Goal: Task Accomplishment & Management: Complete application form

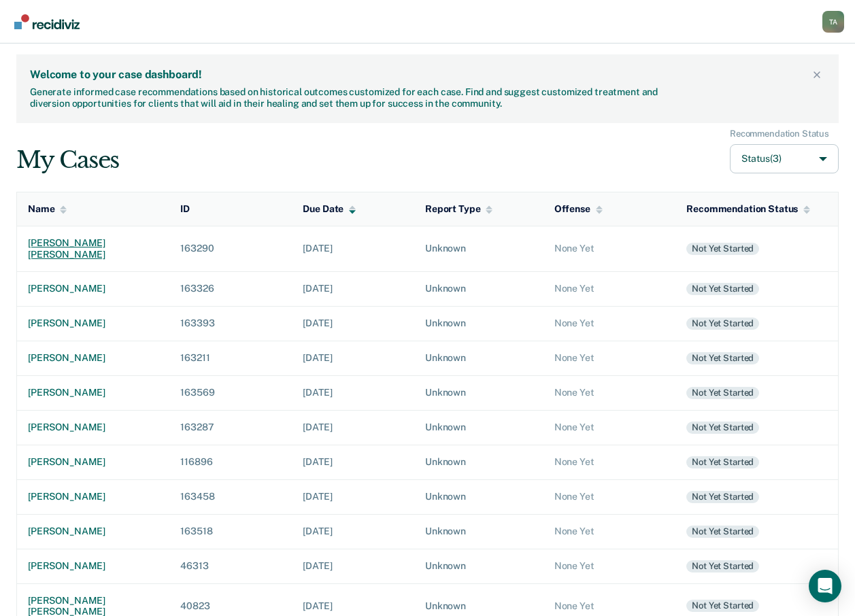
click at [71, 242] on div "[PERSON_NAME] [PERSON_NAME]" at bounding box center [93, 248] width 131 height 23
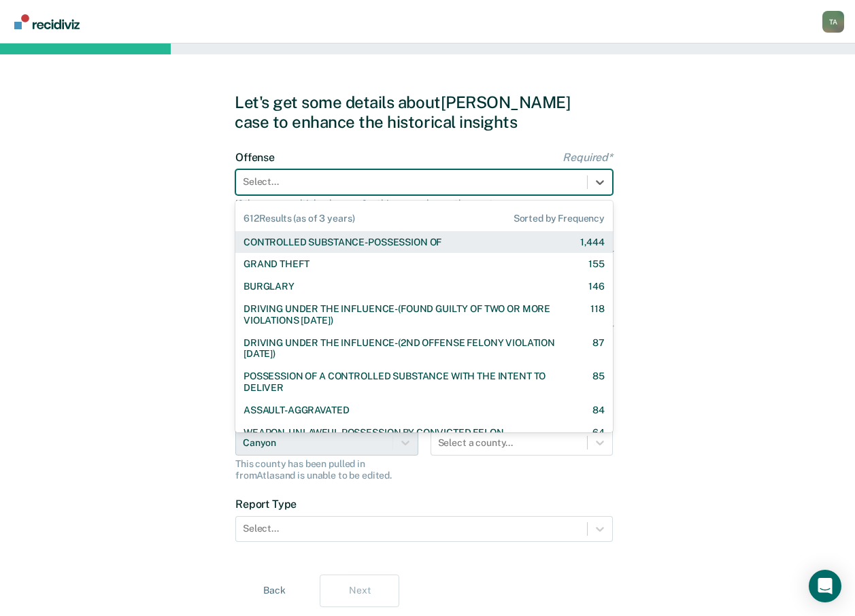
click at [426, 169] on div "Select..." at bounding box center [424, 182] width 378 height 26
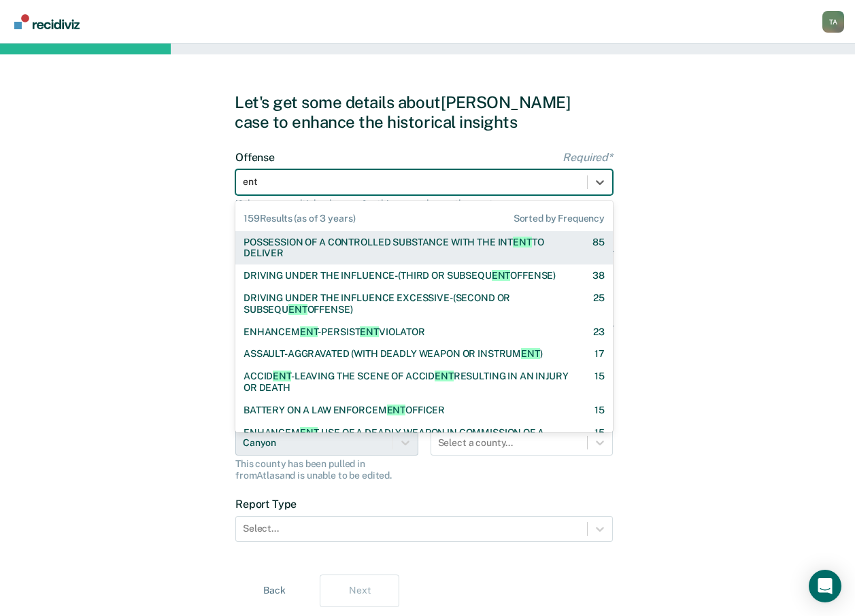
type input "enti"
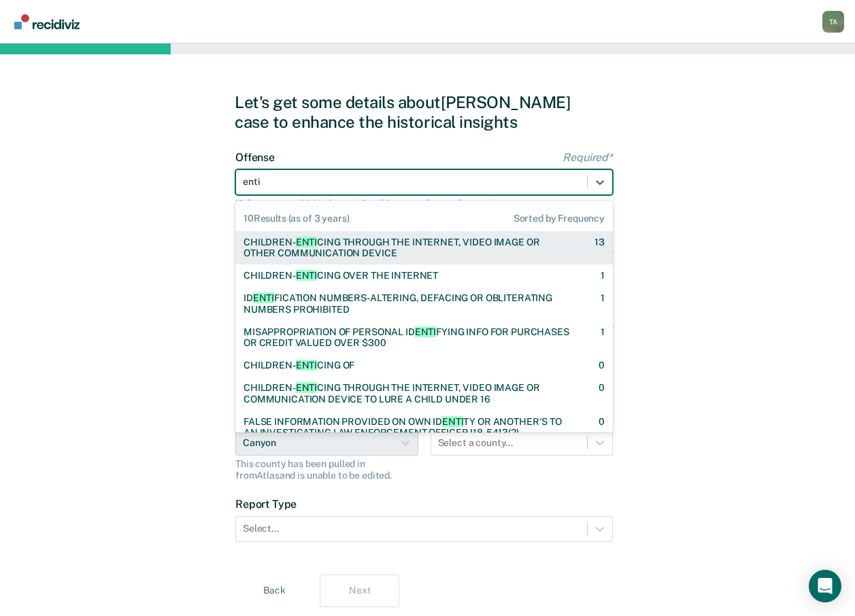
click at [411, 238] on div "CHILDREN- ENTI CING THROUGH THE INTERNET, VIDEO IMAGE OR OTHER COMMUNICATION DE…" at bounding box center [407, 248] width 327 height 23
checkbox input "true"
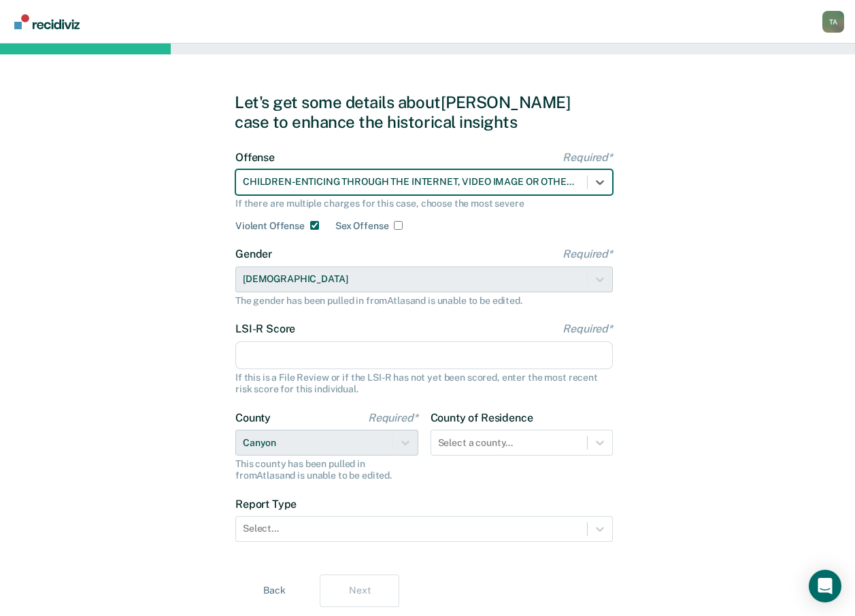
click at [321, 363] on input "LSI-R Score Required*" at bounding box center [424, 356] width 378 height 29
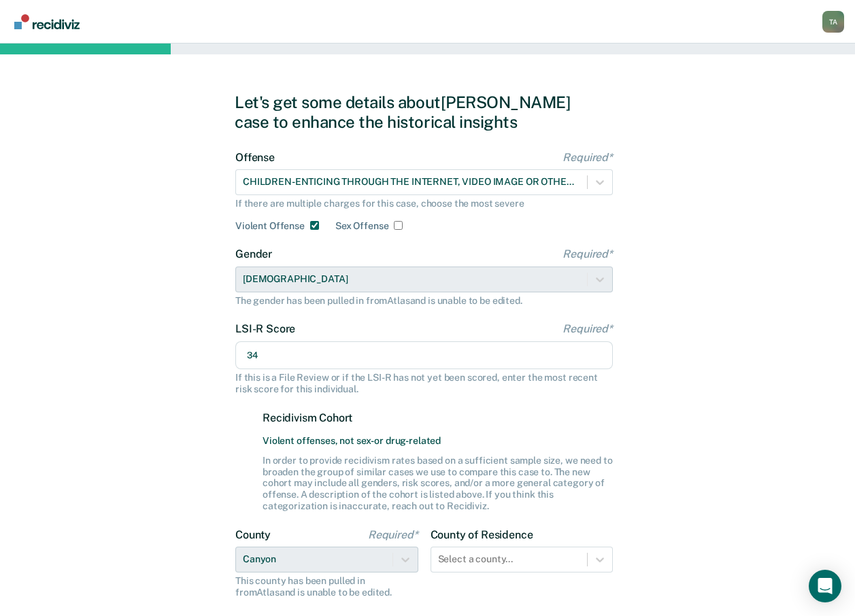
type input "34"
click at [191, 397] on div "Let's get some details about [PERSON_NAME] case to enhance the historical insig…" at bounding box center [427, 409] width 855 height 730
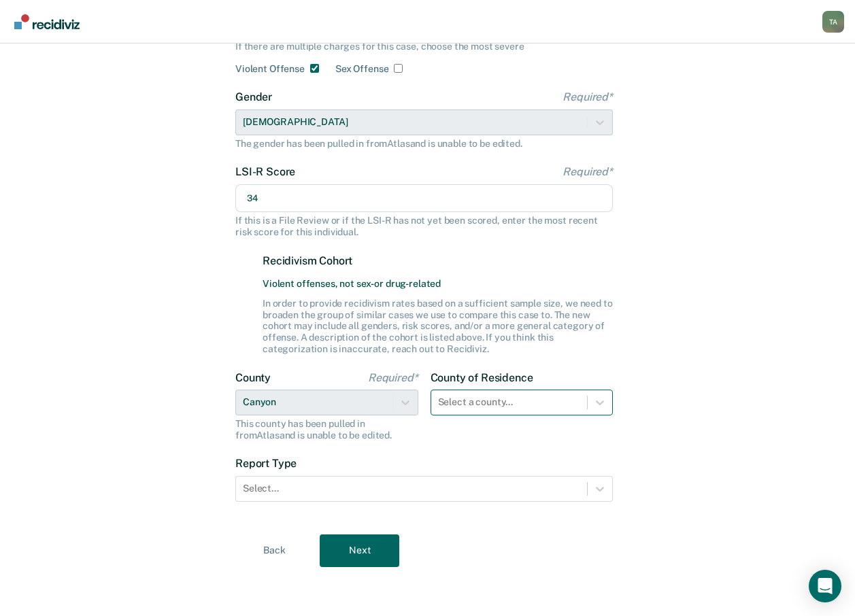
scroll to position [166, 0]
click at [576, 406] on div "Select a county..." at bounding box center [522, 403] width 183 height 26
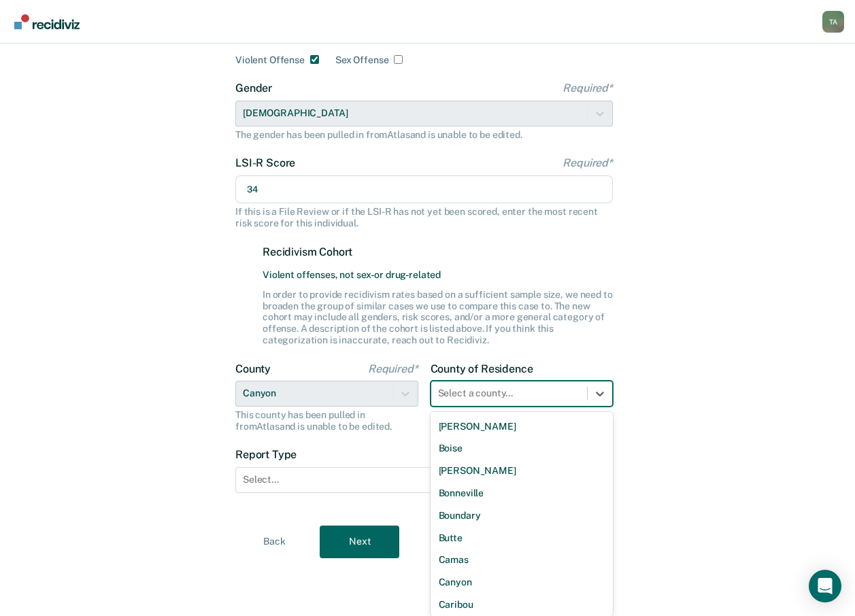
scroll to position [136, 0]
click at [453, 578] on div "Canyon" at bounding box center [522, 580] width 183 height 22
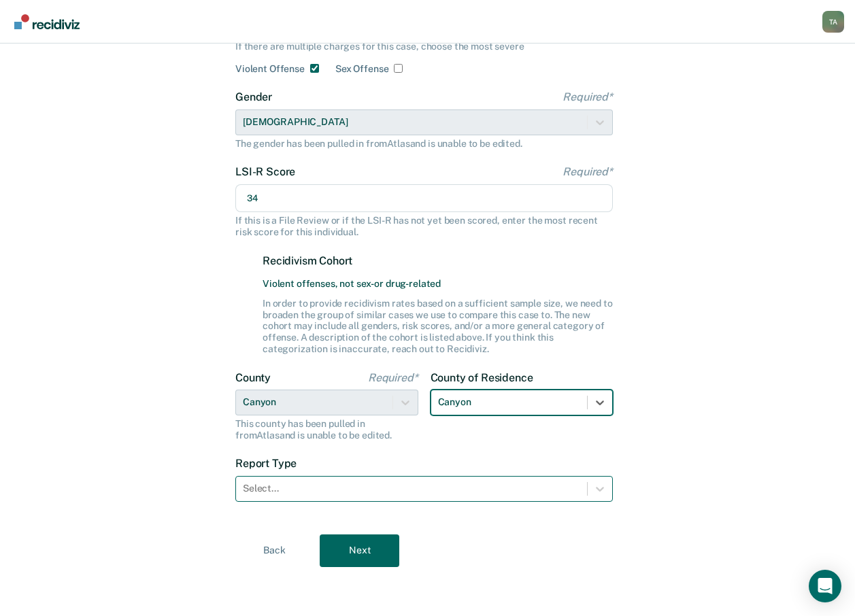
click at [367, 497] on div "Select..." at bounding box center [411, 489] width 351 height 20
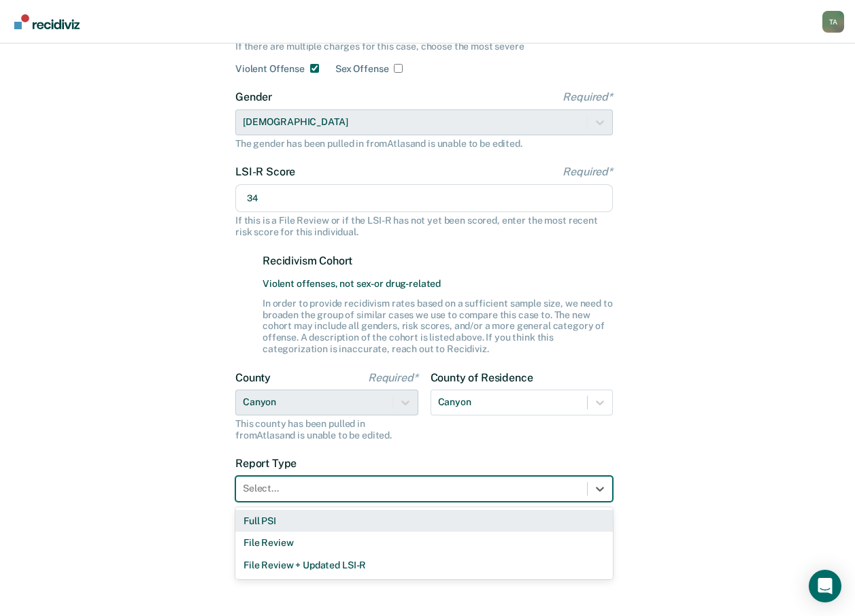
click at [276, 525] on div "Full PSI" at bounding box center [424, 521] width 378 height 22
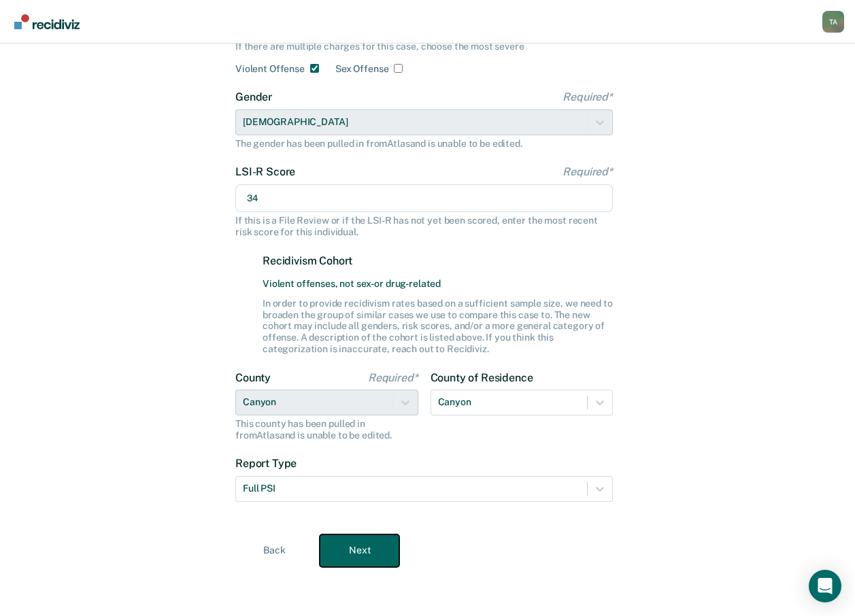
click at [387, 564] on button "Next" at bounding box center [360, 551] width 80 height 33
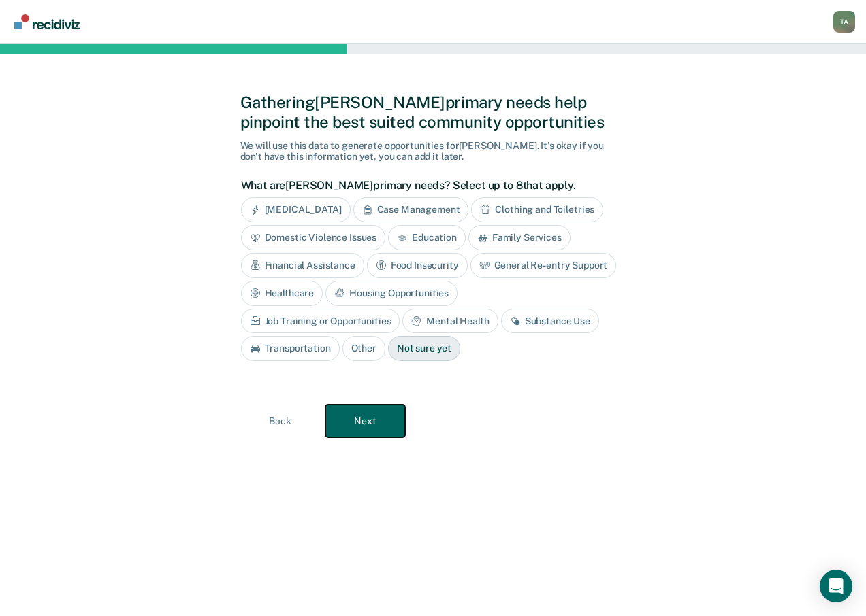
click at [369, 420] on button "Next" at bounding box center [365, 421] width 80 height 33
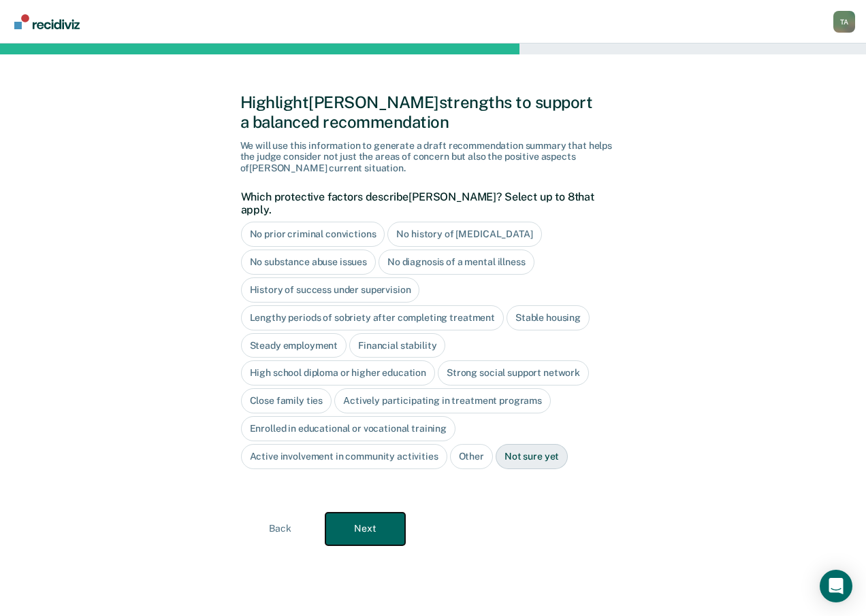
click at [362, 519] on button "Next" at bounding box center [365, 529] width 80 height 33
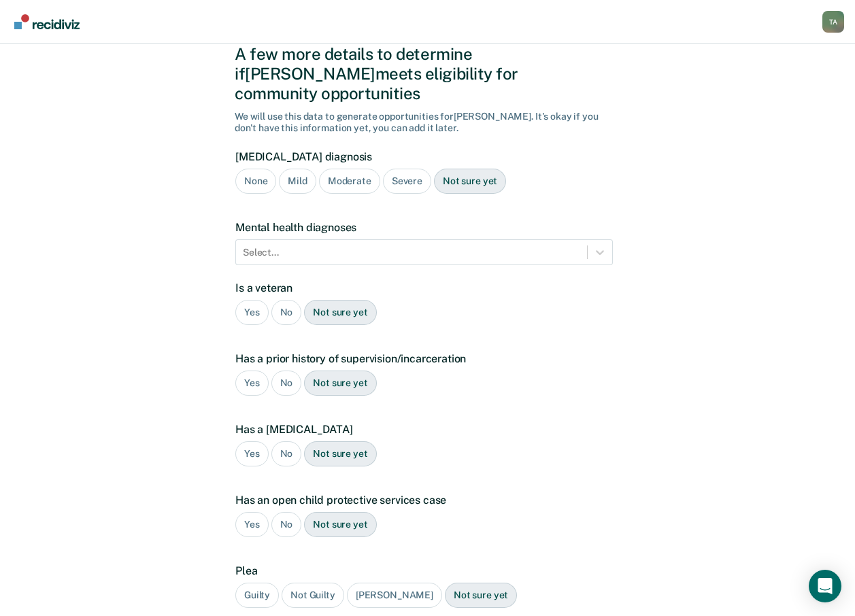
scroll to position [146, 0]
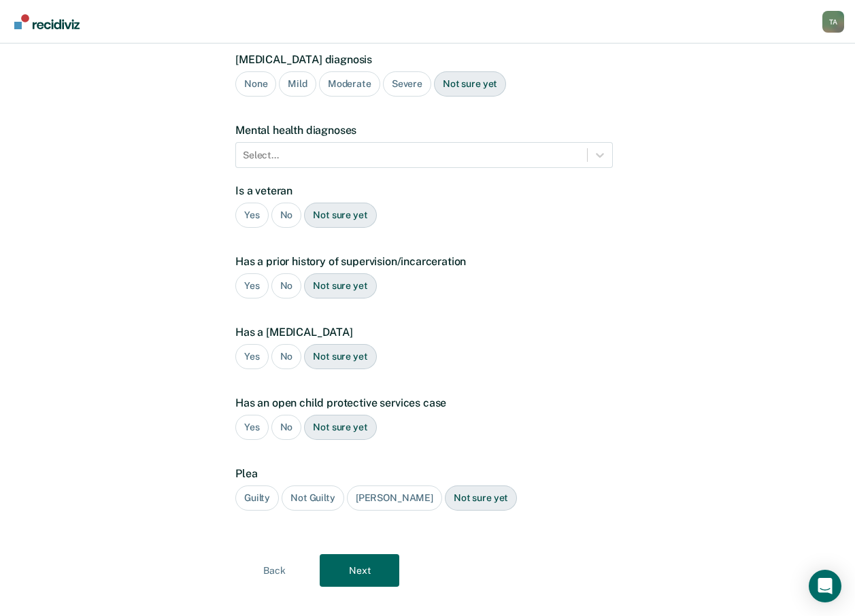
click at [257, 486] on div "Guilty" at bounding box center [257, 498] width 44 height 25
click at [367, 555] on button "Next" at bounding box center [360, 571] width 80 height 33
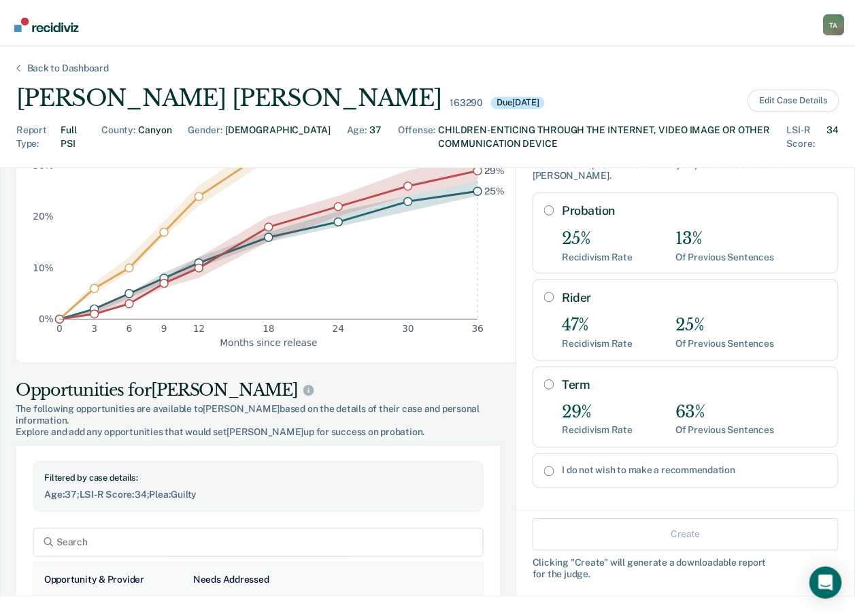
scroll to position [272, 0]
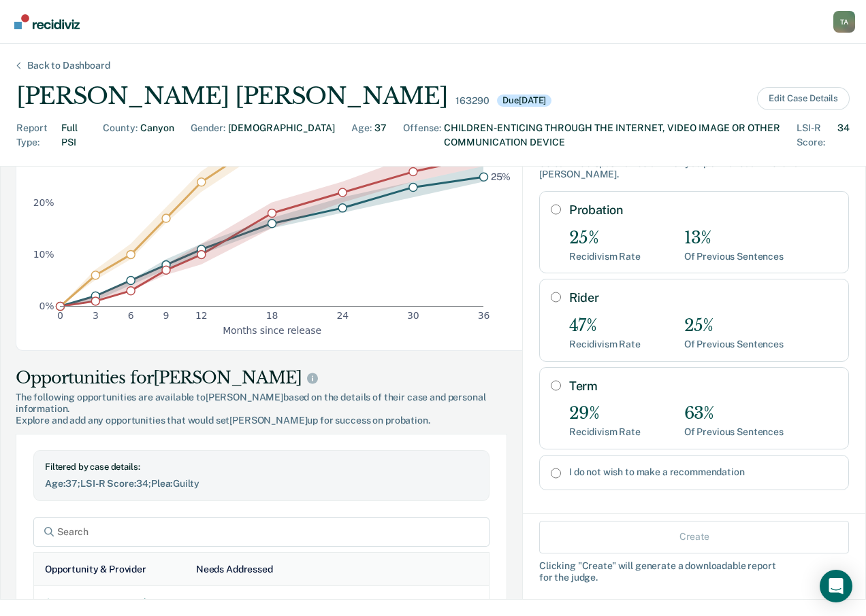
click at [550, 468] on input "I do not wish to make a recommendation" at bounding box center [555, 473] width 10 height 11
radio input "true"
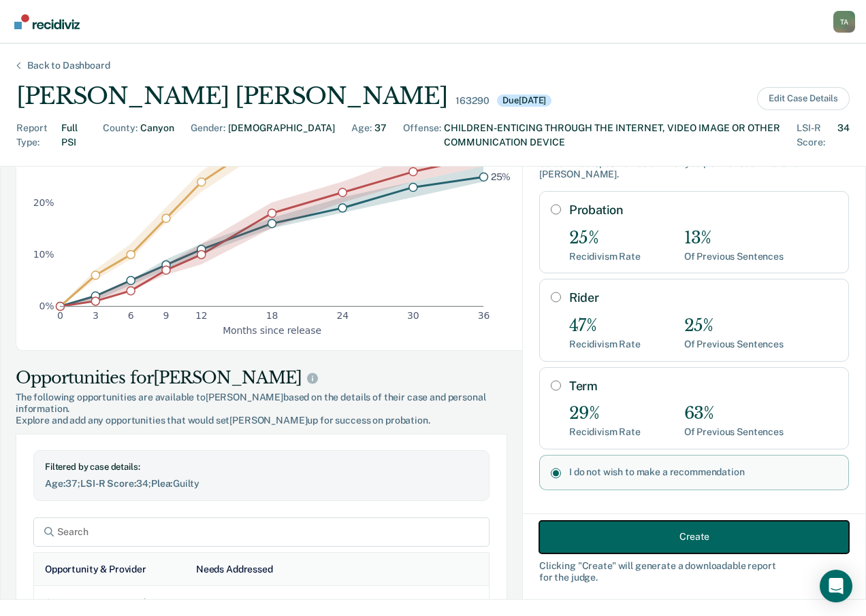
click at [635, 536] on button "Create" at bounding box center [694, 537] width 310 height 33
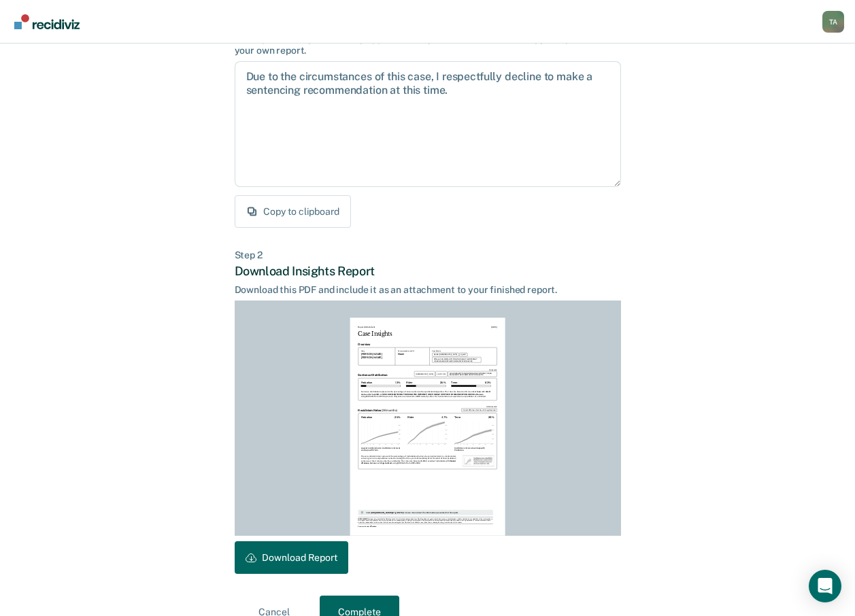
scroll to position [159, 0]
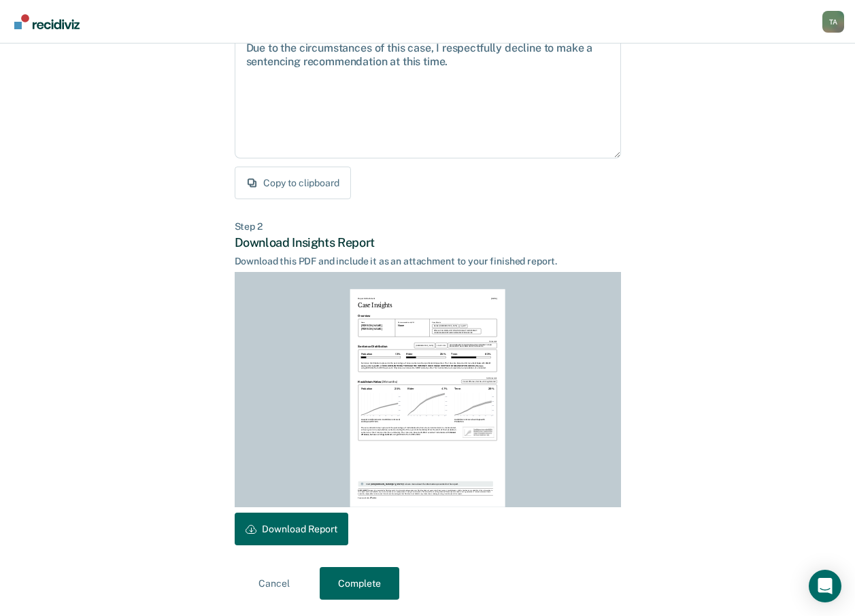
click at [432, 408] on icon ":where(.plot-d6a7b5) { --plot-background: white; display: block; height: auto; …" at bounding box center [427, 404] width 41 height 25
drag, startPoint x: 314, startPoint y: 528, endPoint x: 502, endPoint y: 271, distance: 318.5
click at [313, 529] on button "Download Report" at bounding box center [292, 529] width 114 height 33
